Goal: Task Accomplishment & Management: Complete application form

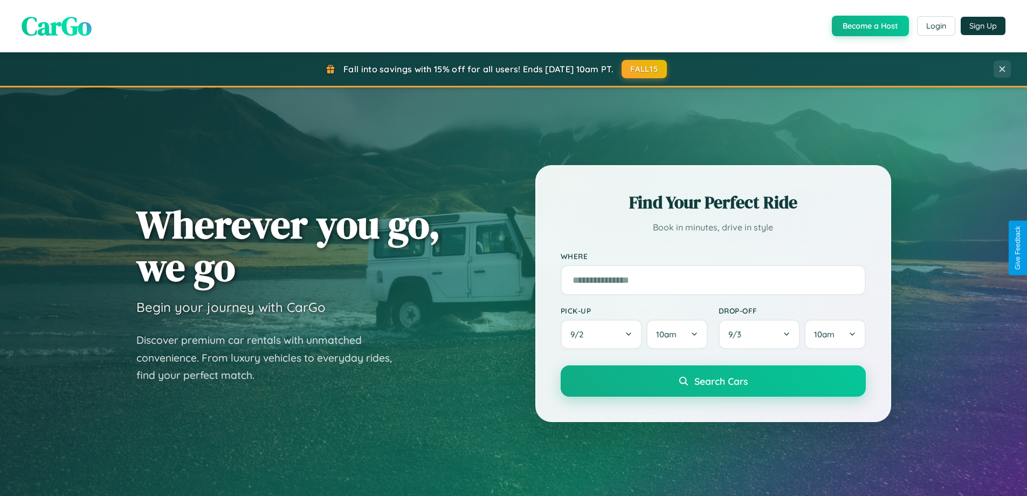
scroll to position [2075, 0]
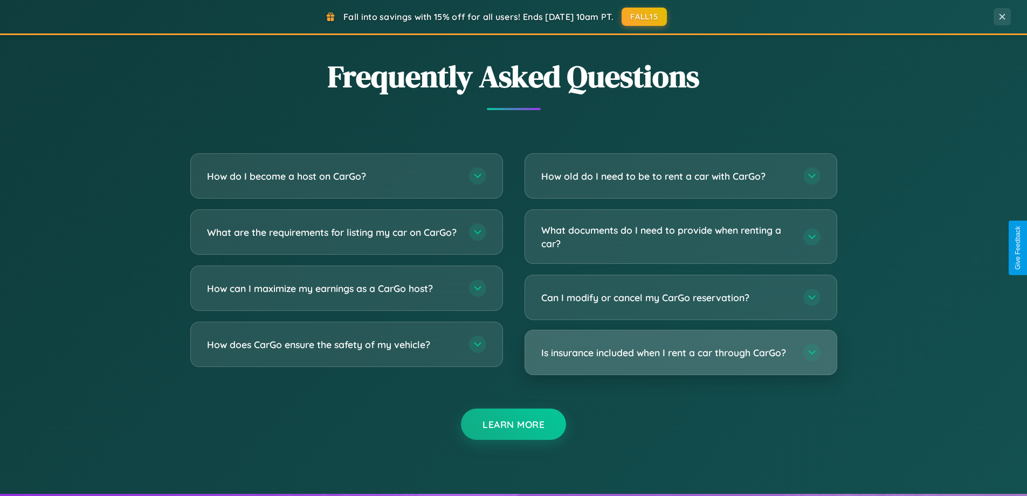
click at [680, 352] on h3 "Is insurance included when I rent a car through CarGo?" at bounding box center [666, 352] width 251 height 13
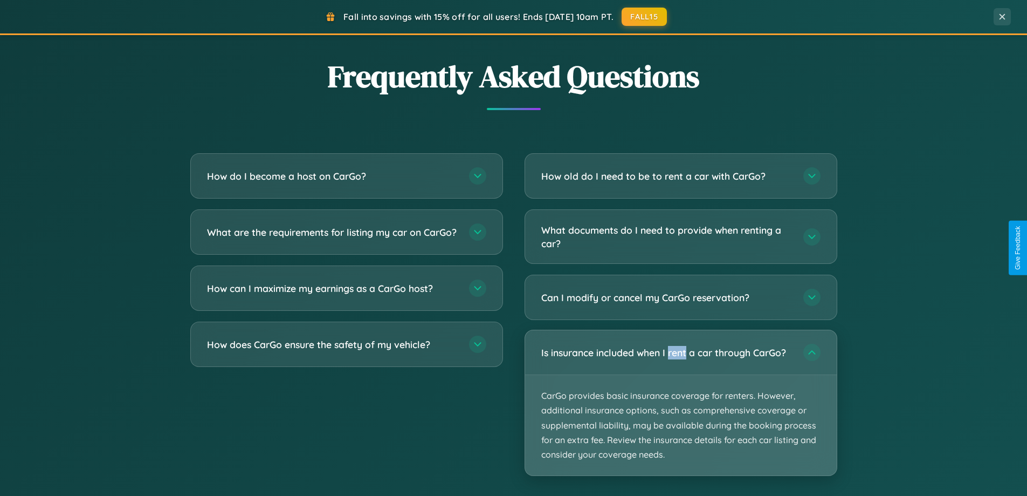
click at [680, 402] on p "CarGo provides basic insurance coverage for renters. However, additional insura…" at bounding box center [681, 425] width 312 height 100
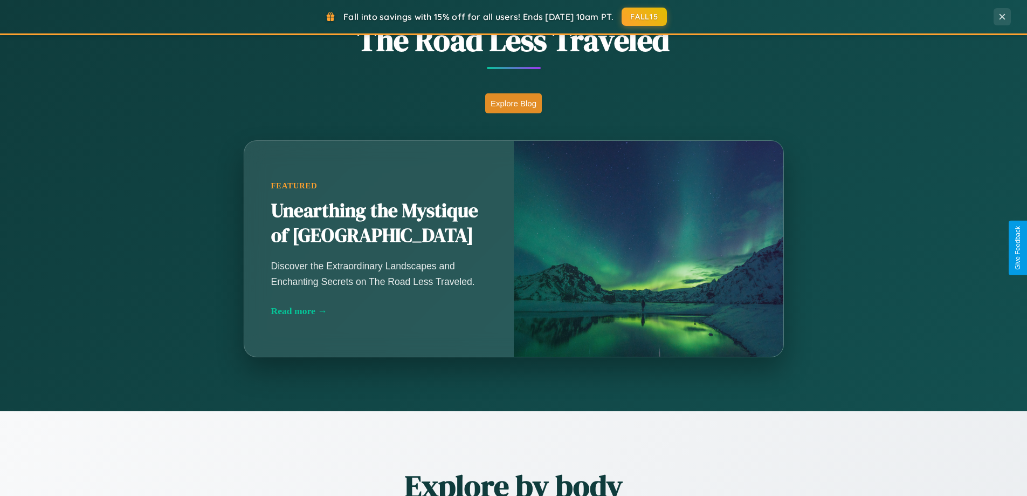
scroll to position [465, 0]
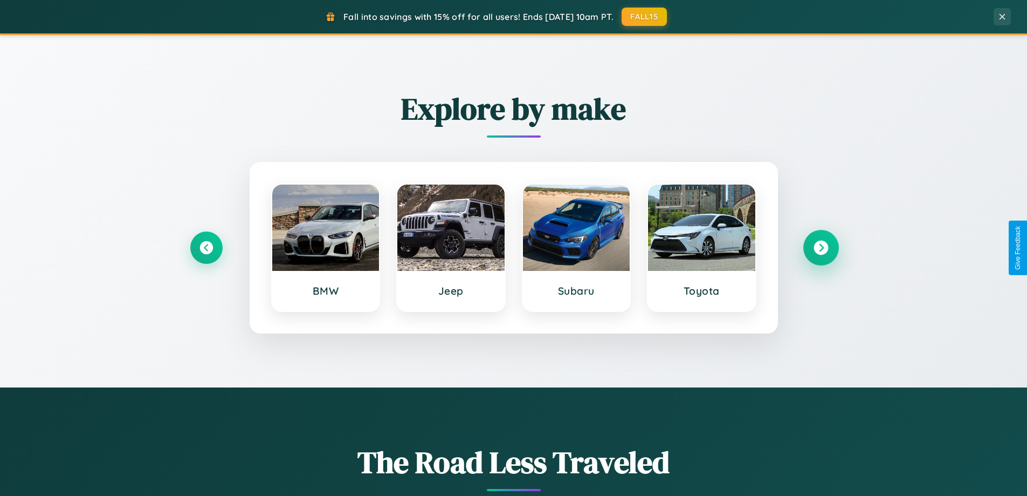
click at [821, 248] on icon at bounding box center [821, 247] width 15 height 15
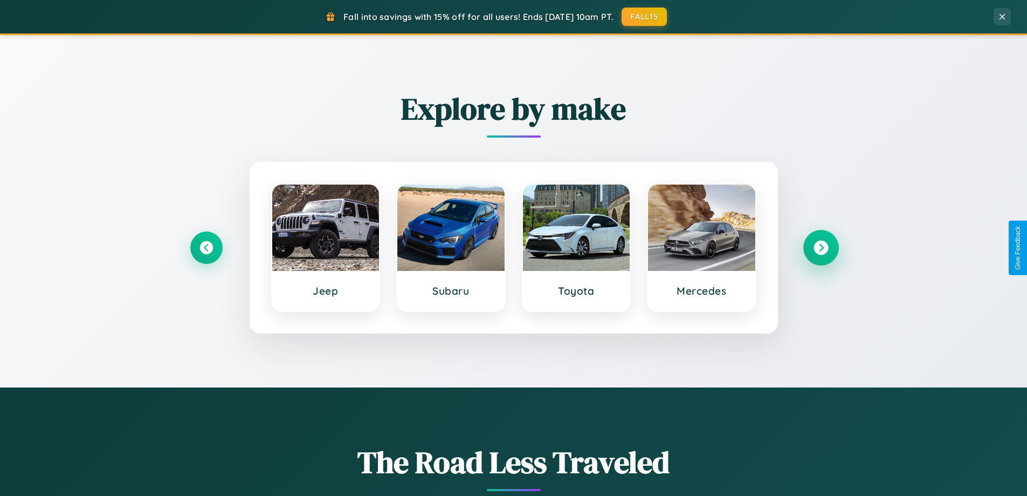
click at [821, 248] on icon at bounding box center [821, 247] width 15 height 15
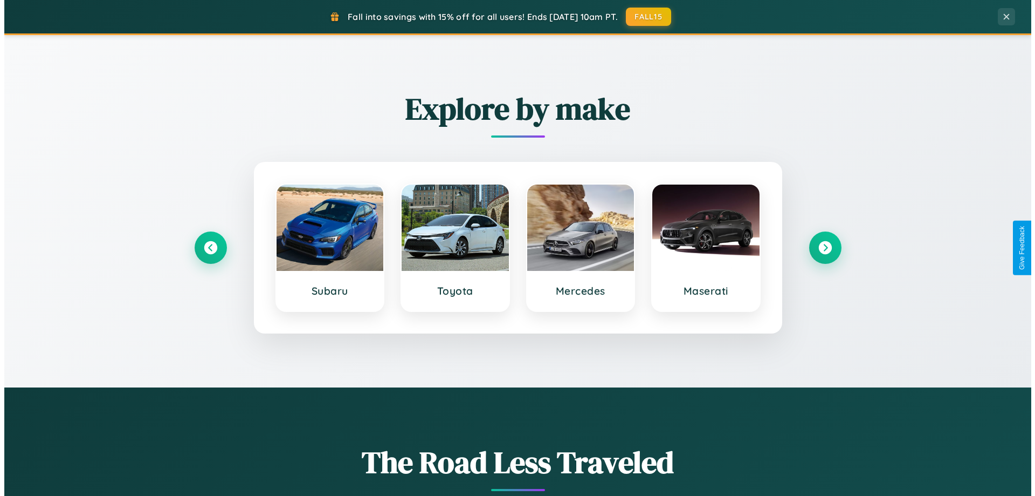
scroll to position [0, 0]
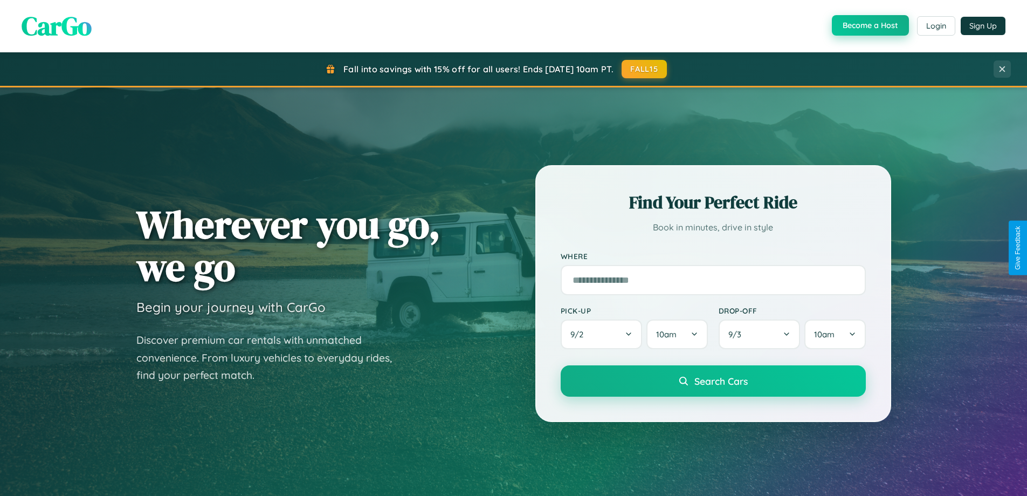
click at [869, 26] on button "Become a Host" at bounding box center [870, 25] width 77 height 20
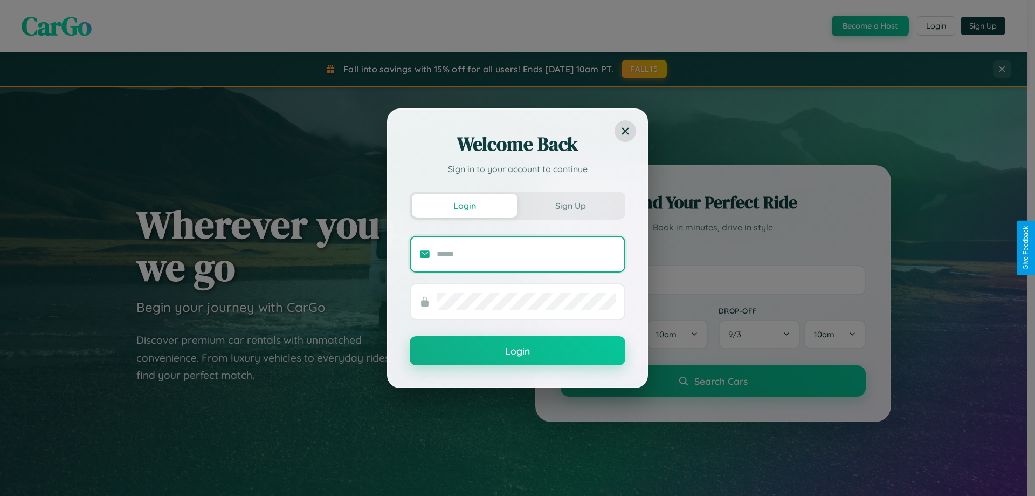
click at [526, 253] on input "text" at bounding box center [526, 253] width 179 height 17
type input "**********"
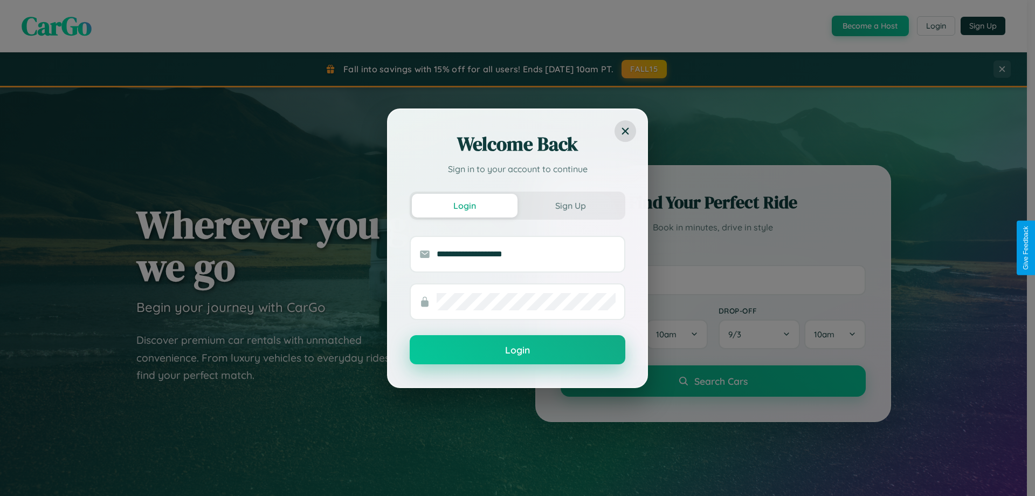
click at [518, 349] on button "Login" at bounding box center [518, 349] width 216 height 29
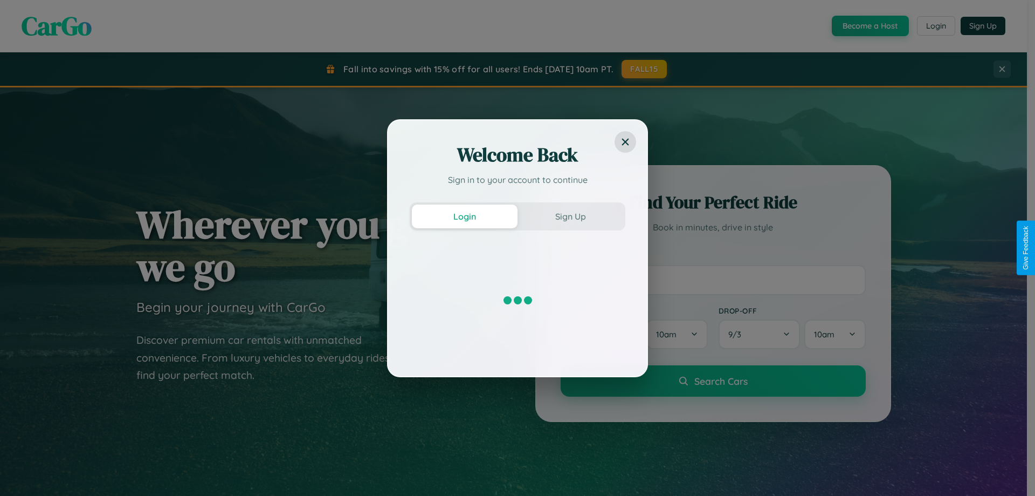
click at [869, 26] on div "Welcome Back Sign in to your account to continue Login Sign Up" at bounding box center [517, 248] width 1035 height 496
click at [570, 216] on button "Sign Up" at bounding box center [571, 216] width 106 height 24
